Goal: Task Accomplishment & Management: Use online tool/utility

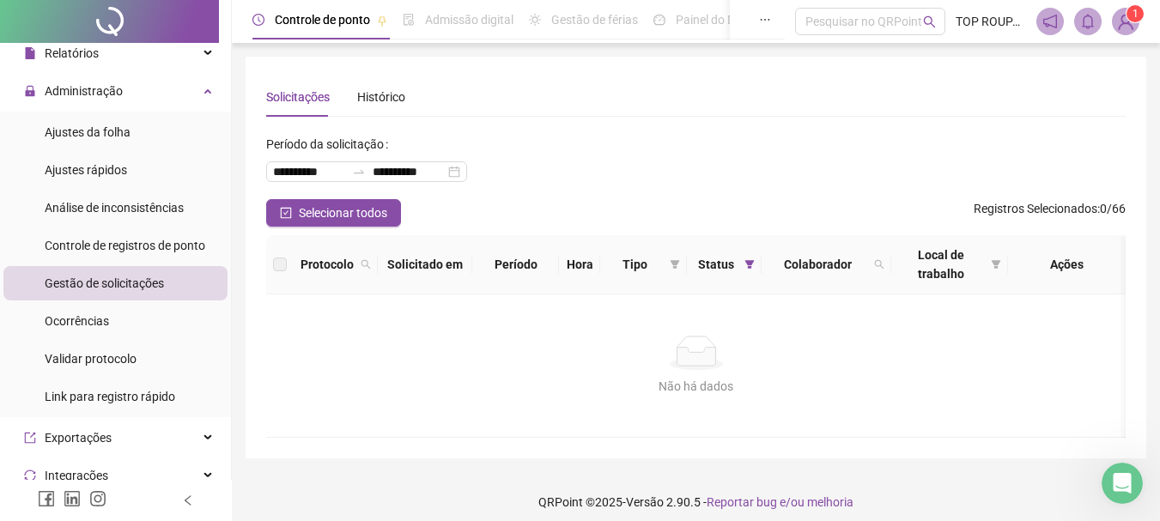
click at [147, 276] on span "Gestão de solicitações" at bounding box center [104, 283] width 119 height 14
click at [89, 118] on div "Ajustes da folha" at bounding box center [88, 132] width 86 height 34
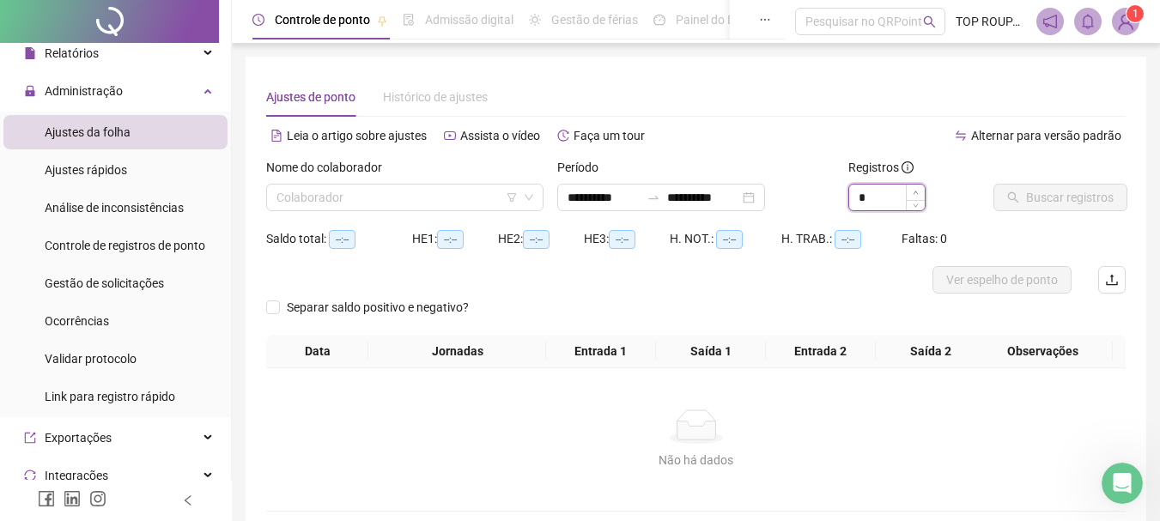
type input "*"
click at [918, 188] on span "Increase Value" at bounding box center [915, 192] width 19 height 15
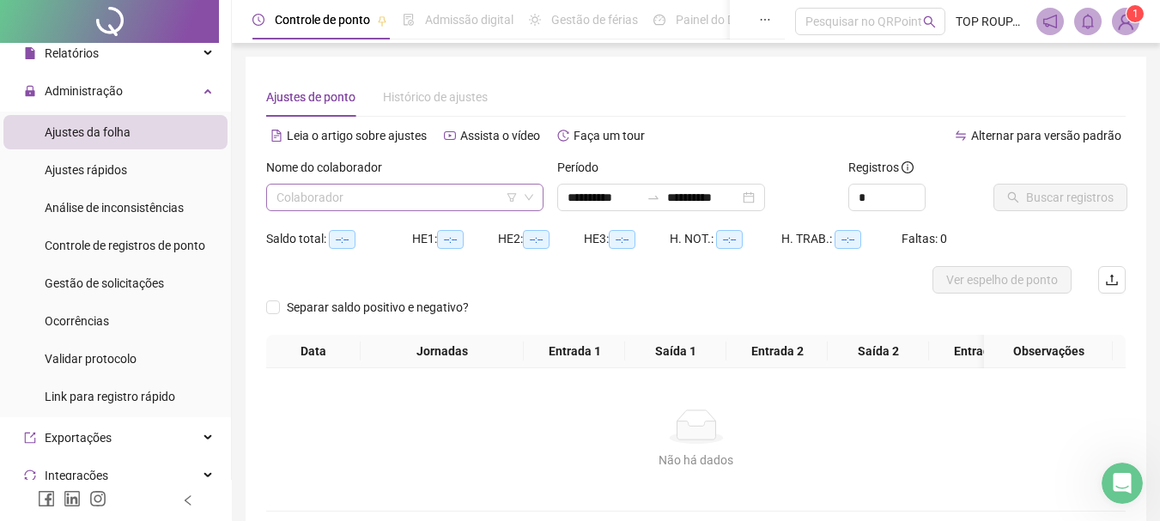
click at [415, 203] on input "search" at bounding box center [396, 198] width 241 height 26
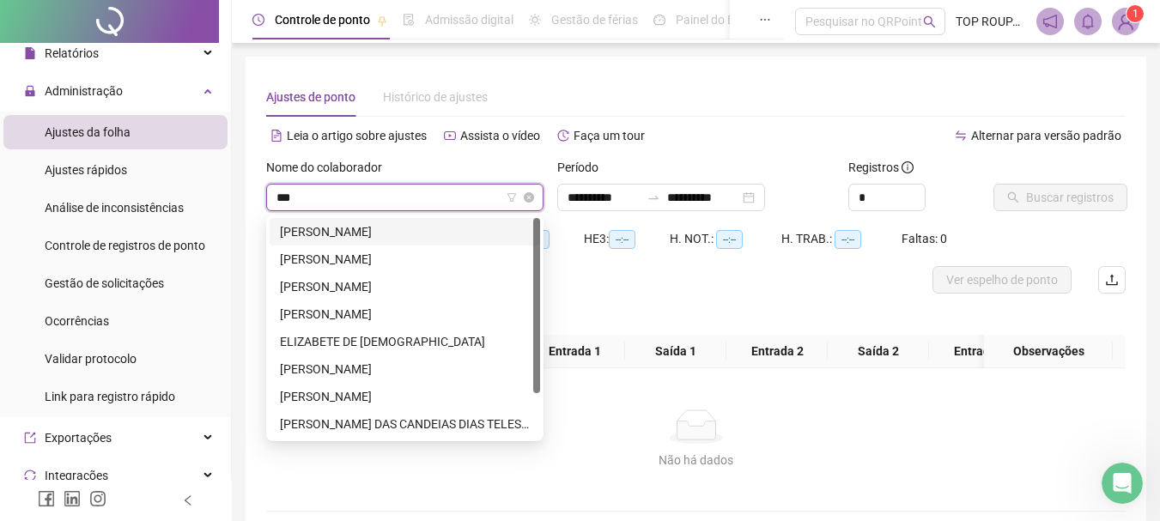
type input "****"
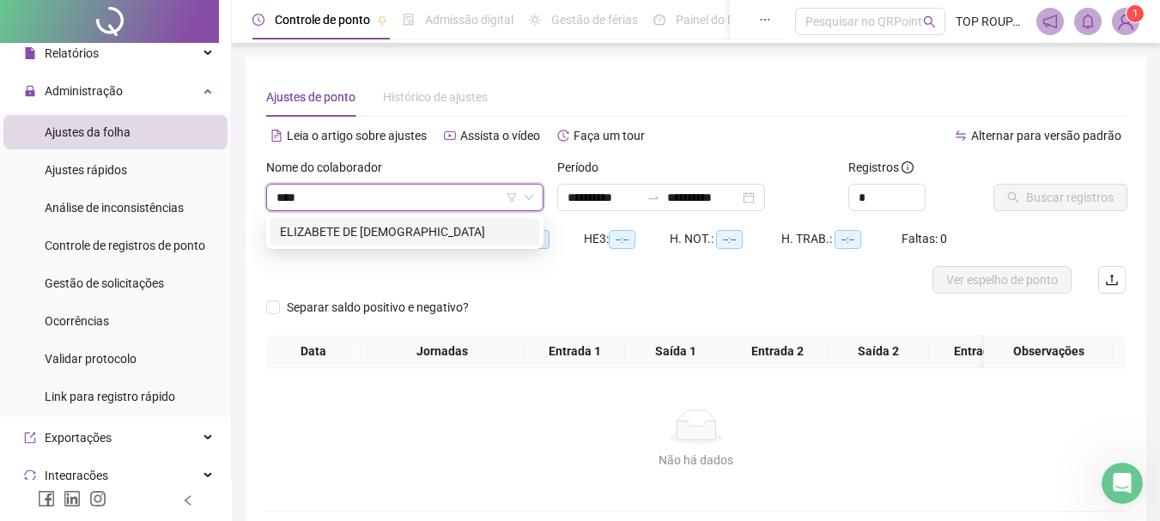
click at [338, 232] on div "ELIZABETE DE [DEMOGRAPHIC_DATA]" at bounding box center [405, 231] width 250 height 19
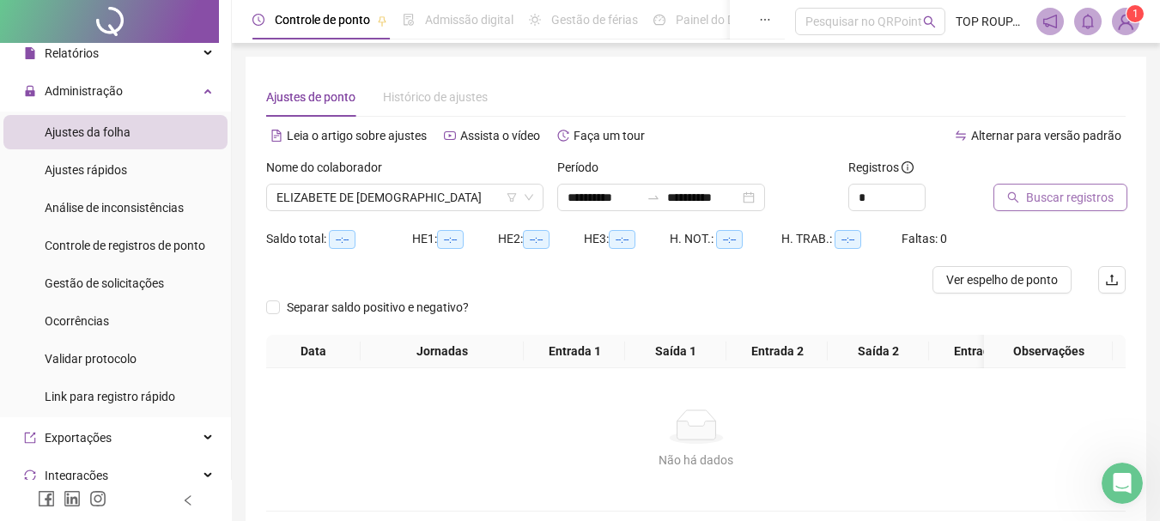
click at [1072, 197] on span "Buscar registros" at bounding box center [1070, 197] width 88 height 19
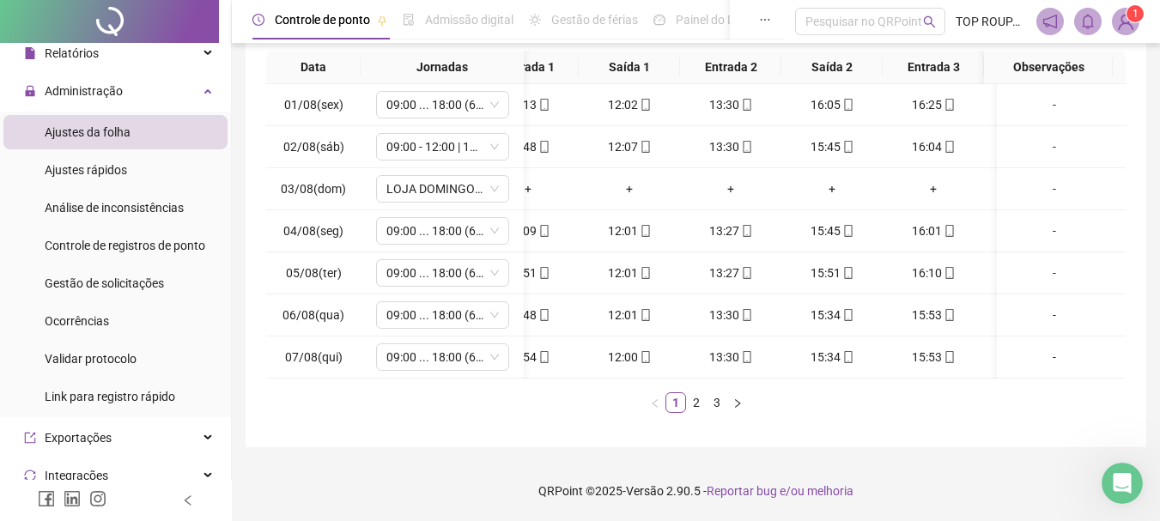
scroll to position [0, 148]
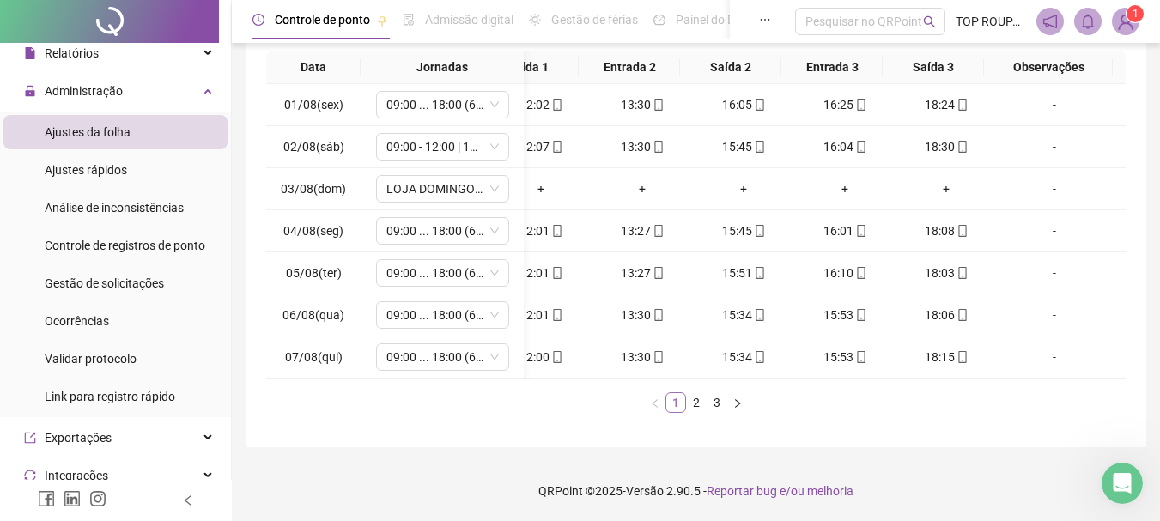
click at [682, 403] on link "1" at bounding box center [675, 402] width 19 height 19
click at [690, 406] on link "2" at bounding box center [696, 402] width 19 height 19
click at [711, 408] on link "3" at bounding box center [716, 402] width 19 height 19
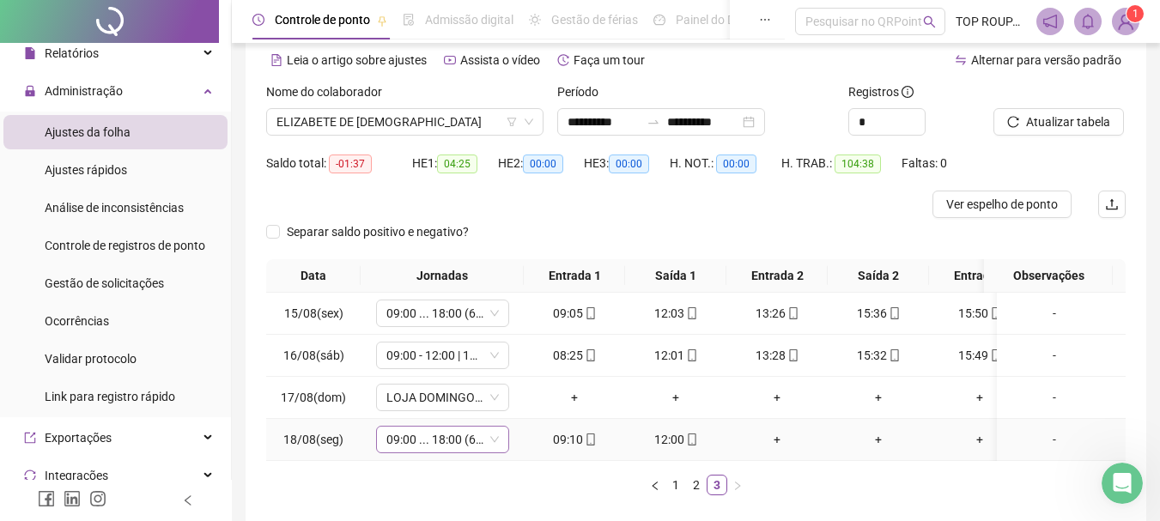
scroll to position [0, 0]
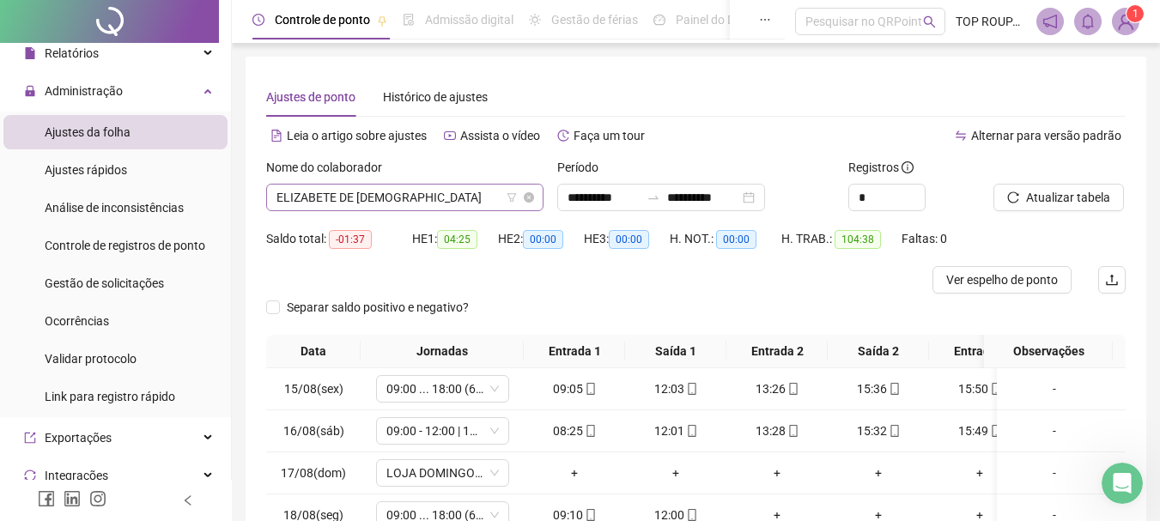
click at [358, 194] on span "ELIZABETE DE [DEMOGRAPHIC_DATA]" at bounding box center [404, 198] width 257 height 26
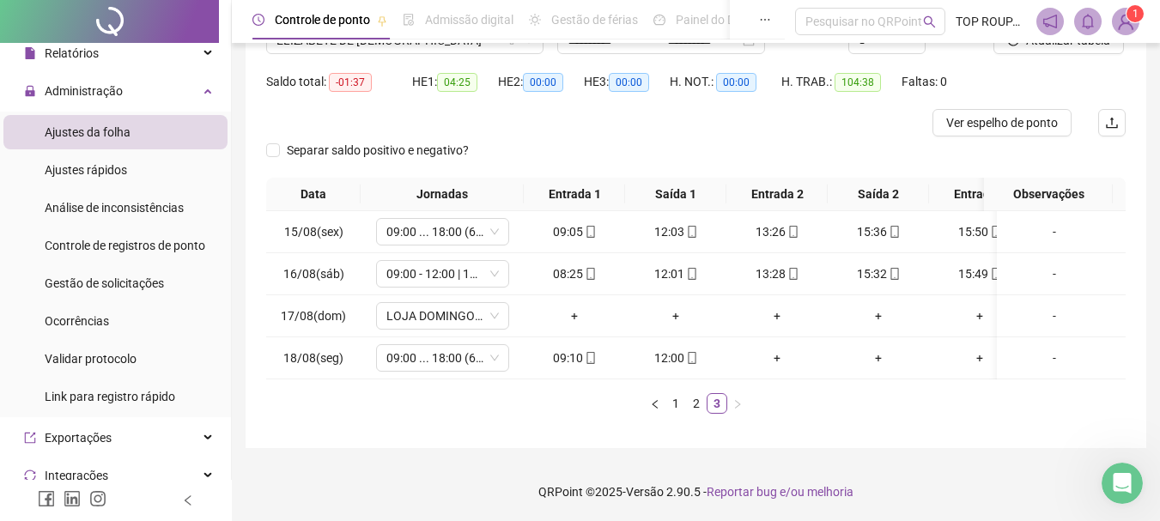
scroll to position [171, 0]
